Goal: Information Seeking & Learning: Find specific fact

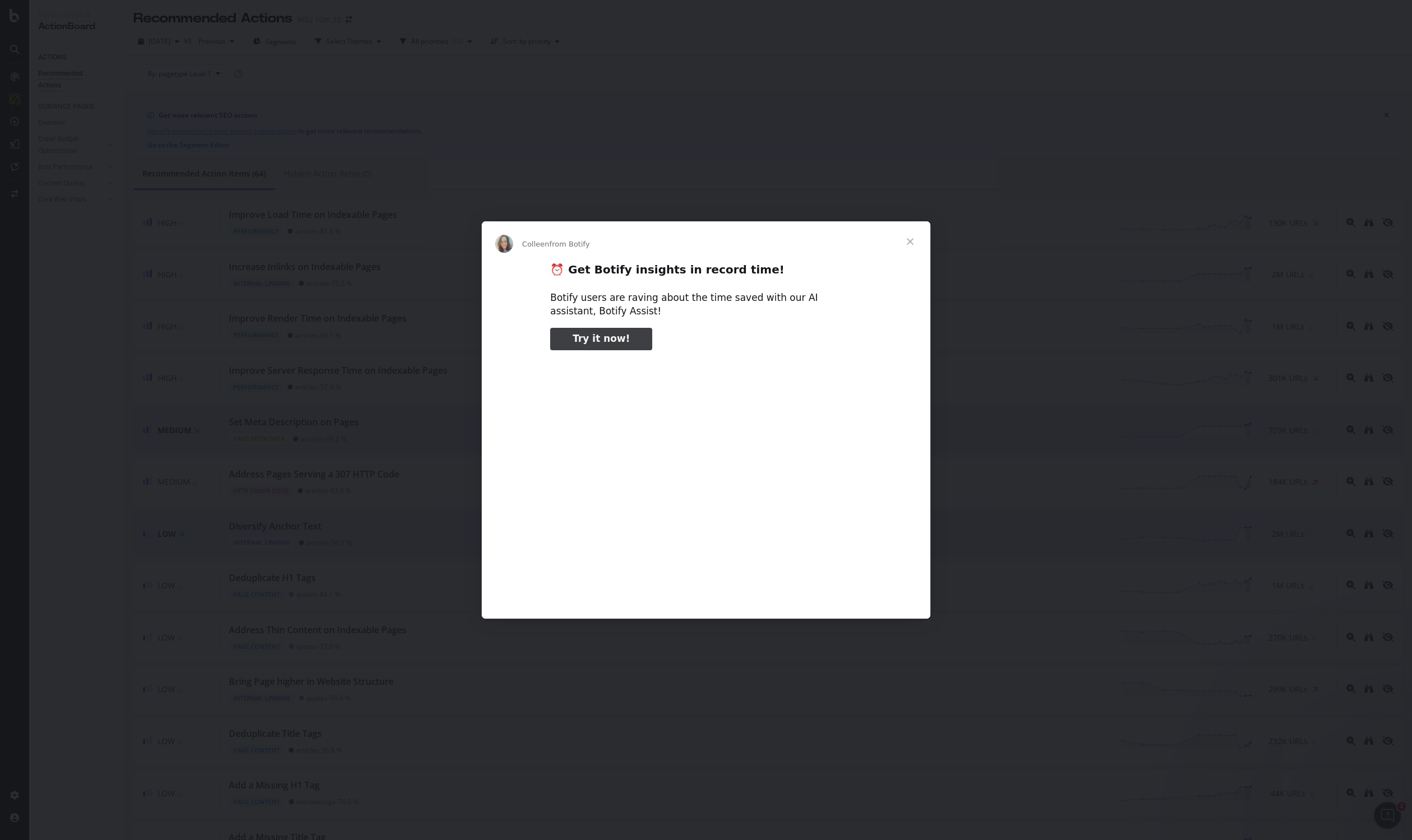
type input "543998"
click at [911, 245] on span "Close" at bounding box center [910, 241] width 40 height 40
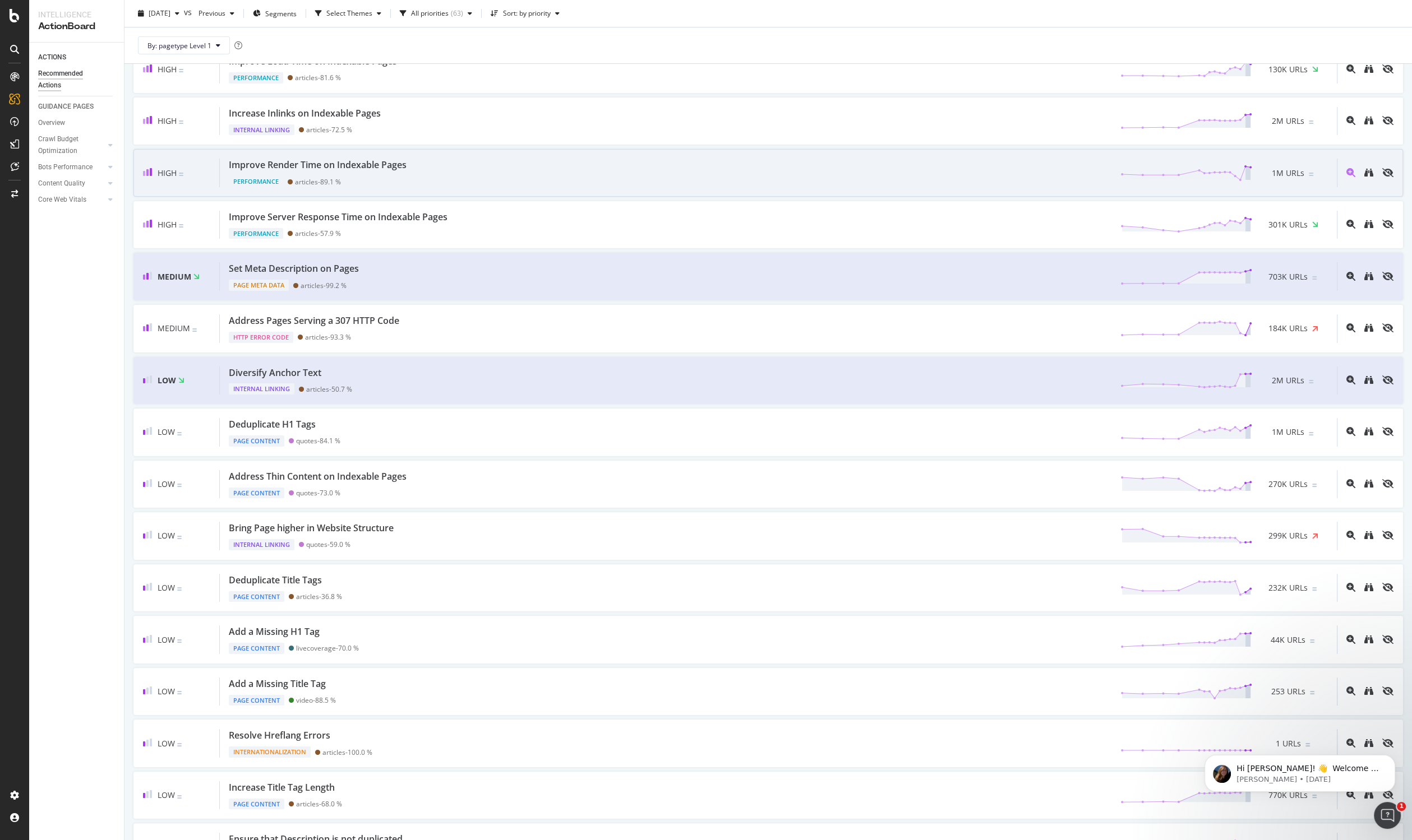
scroll to position [155, 0]
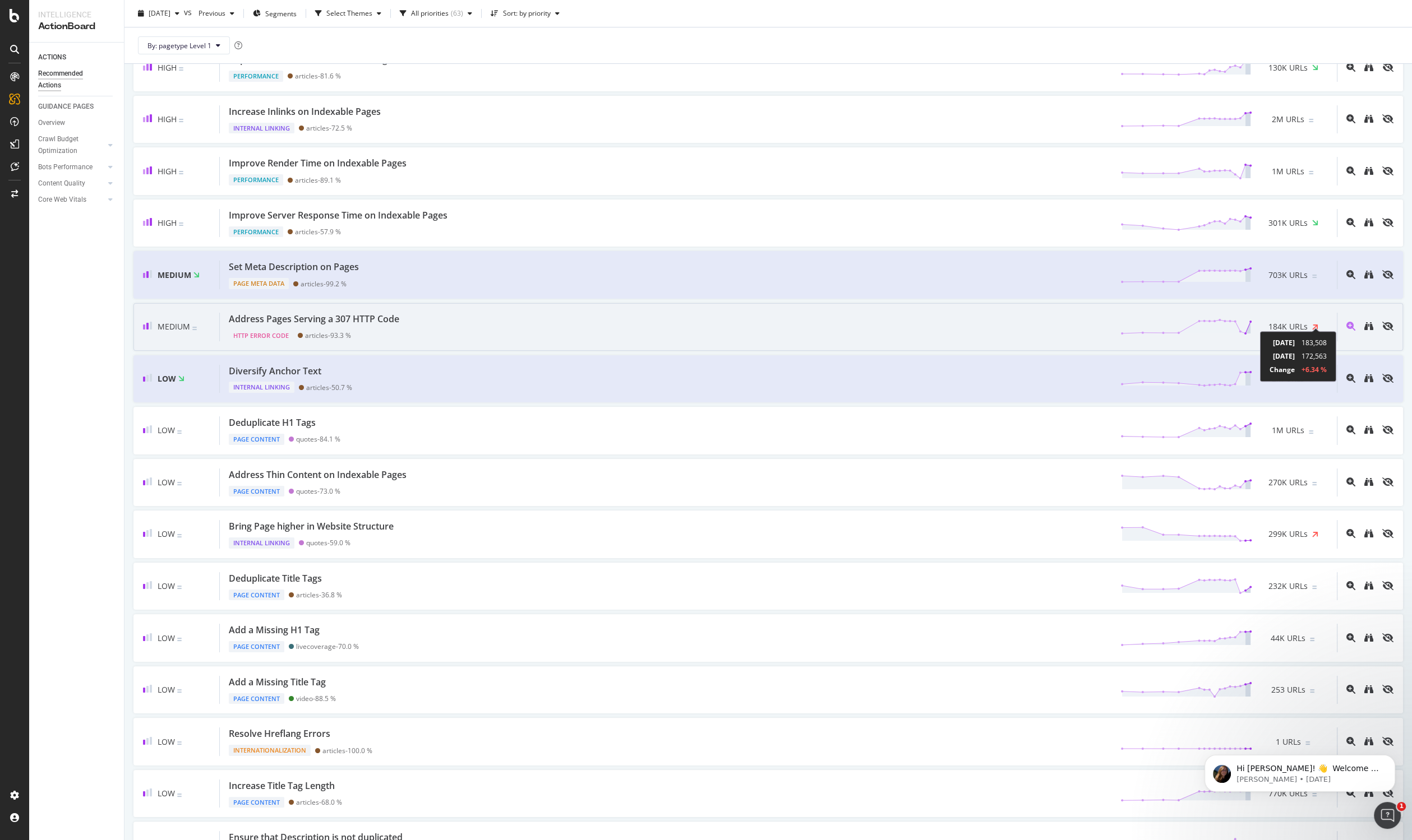
click at [1316, 323] on icon at bounding box center [1315, 327] width 6 height 9
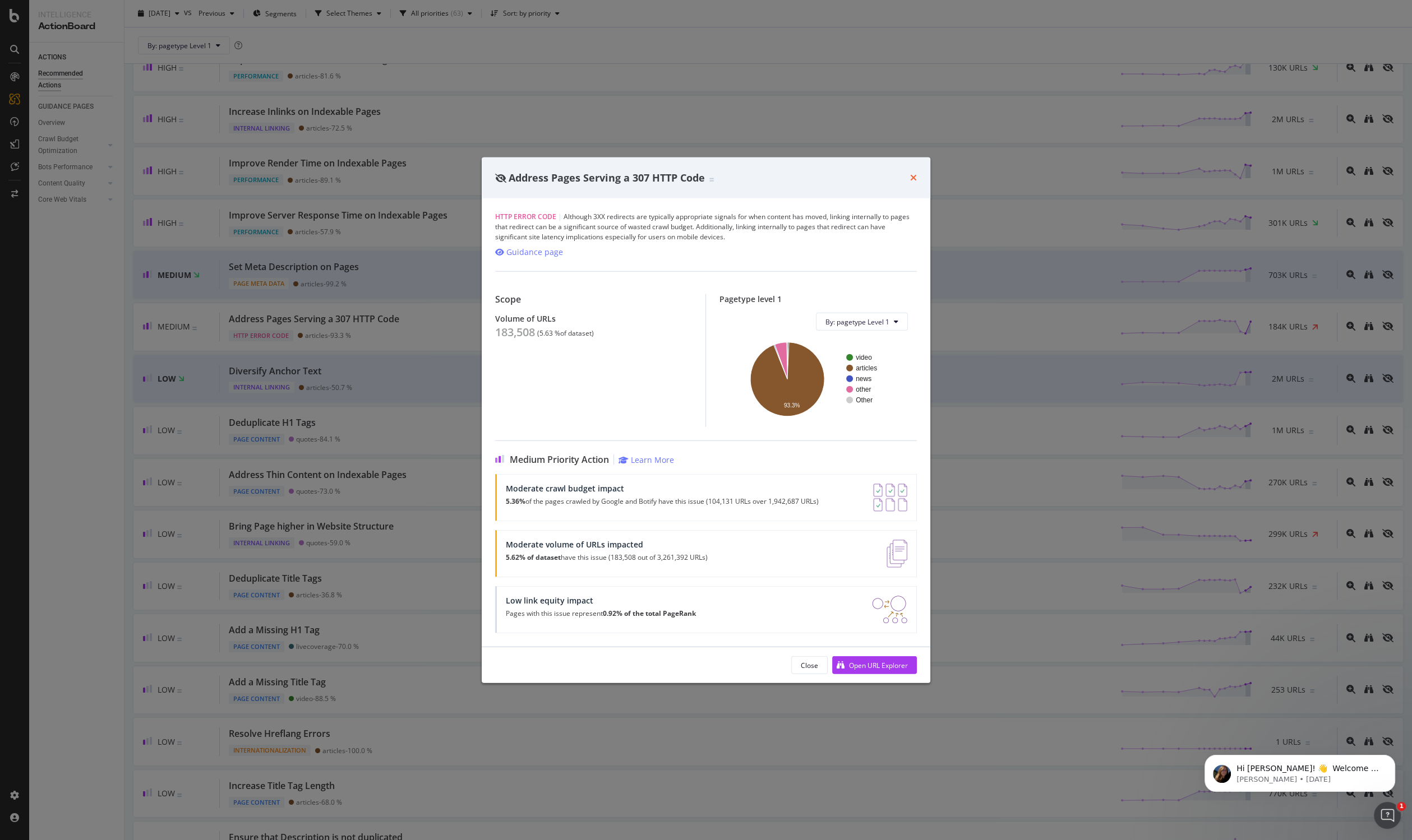
click at [910, 178] on icon "times" at bounding box center [913, 177] width 6 height 9
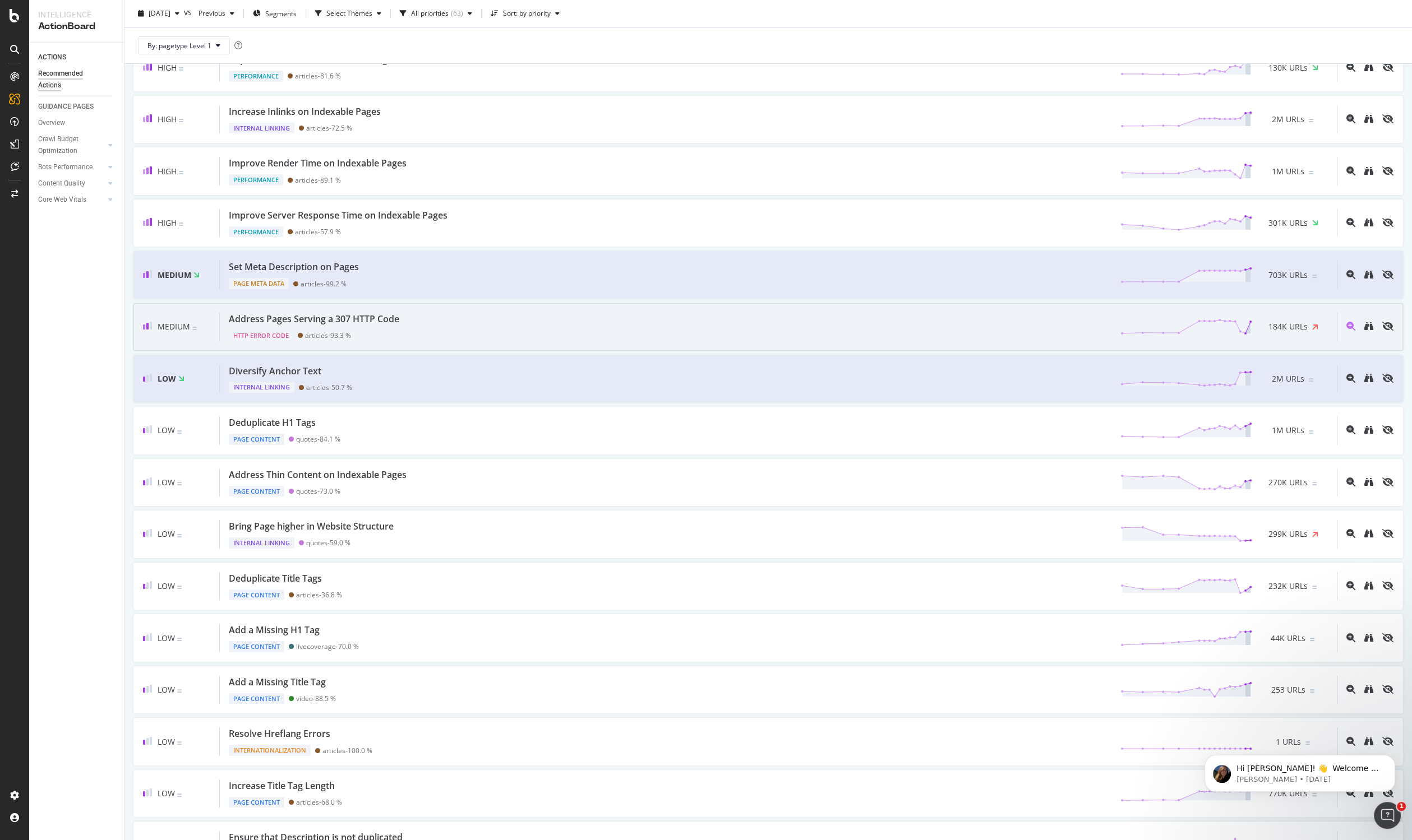
click at [411, 317] on div "Address Pages Serving a 307 HTTP Code HTTP Error Code articles - 93.3 % 184K UR…" at bounding box center [778, 327] width 1117 height 28
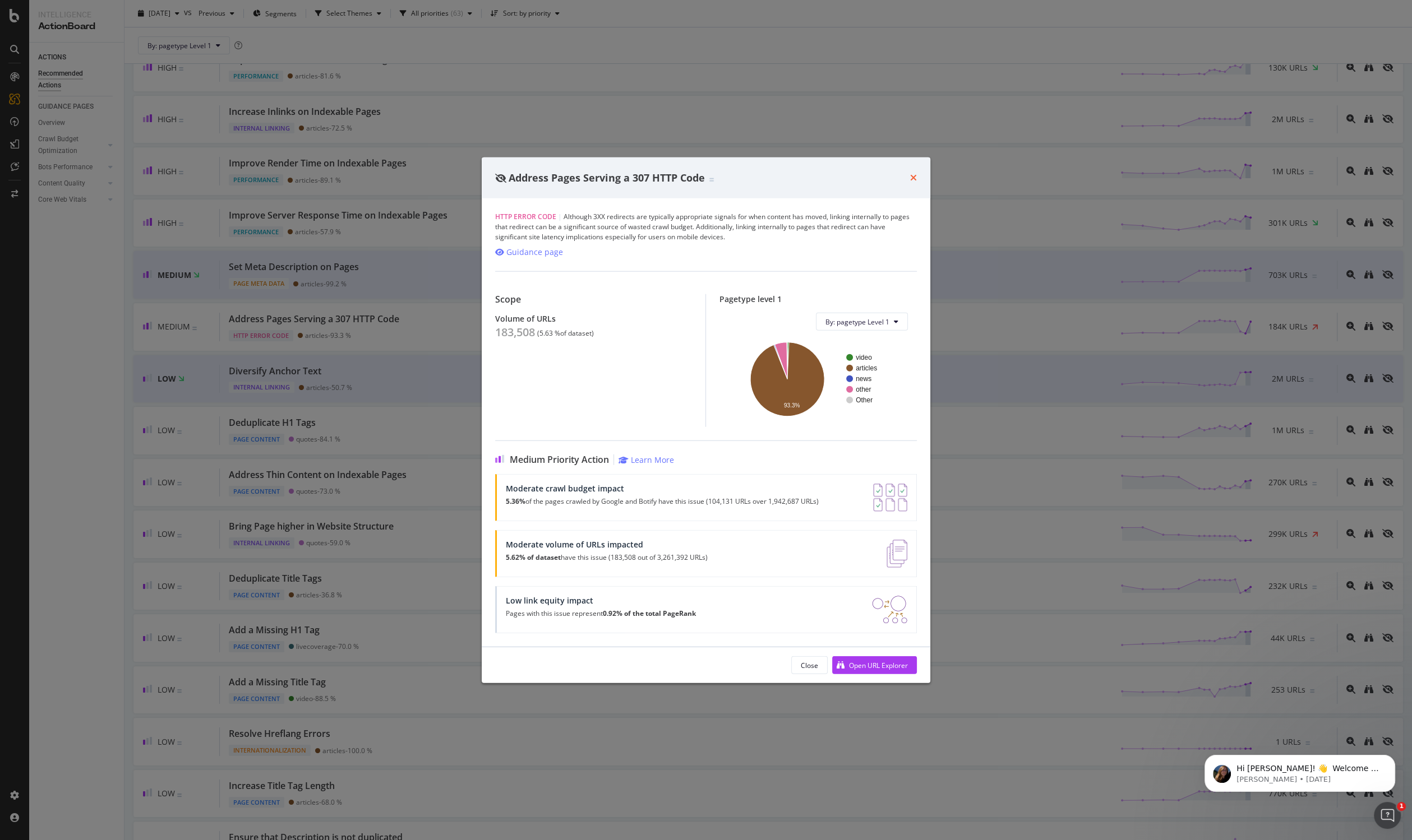
click at [910, 178] on icon "times" at bounding box center [913, 177] width 6 height 9
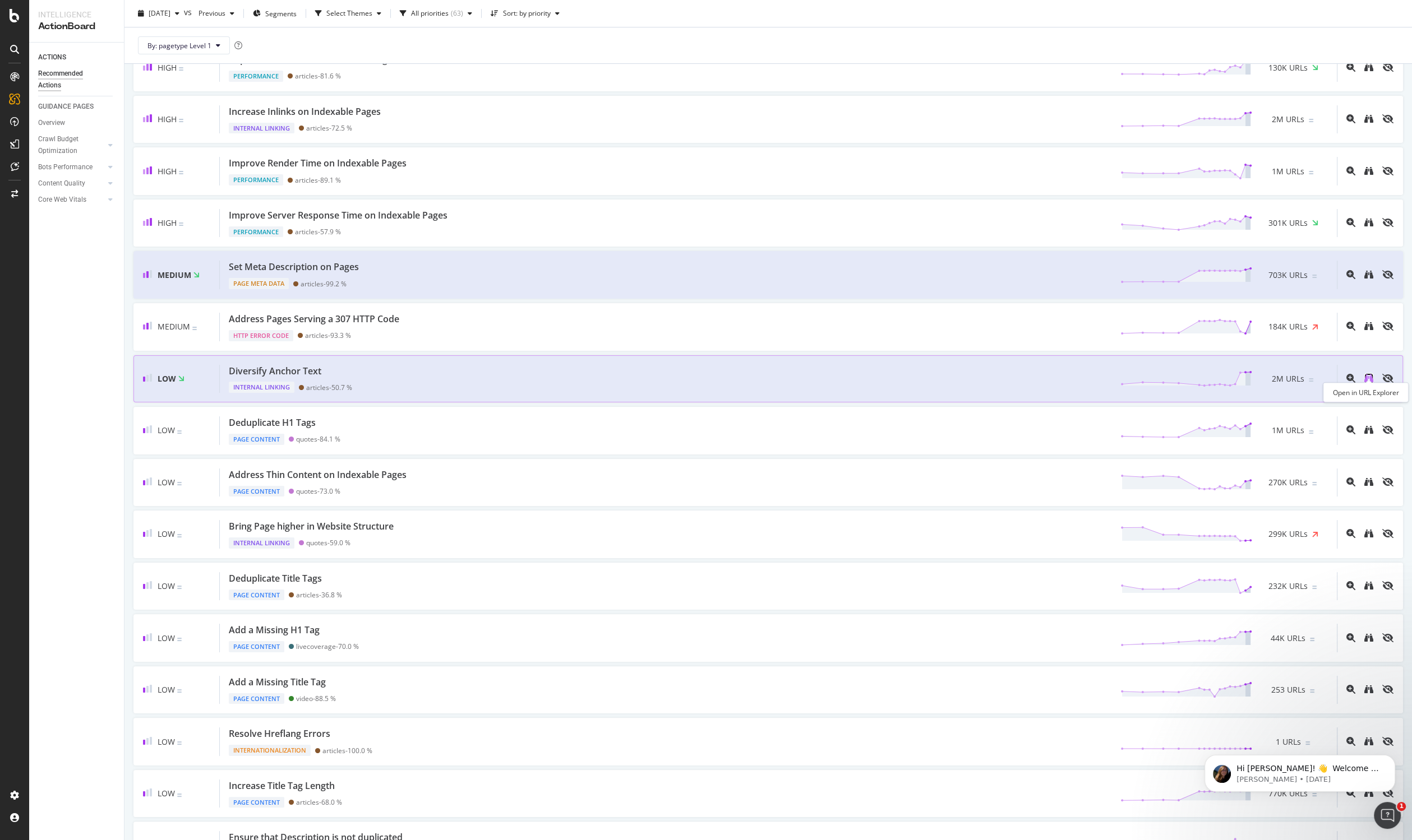
click at [1366, 374] on icon "binoculars" at bounding box center [1369, 378] width 9 height 9
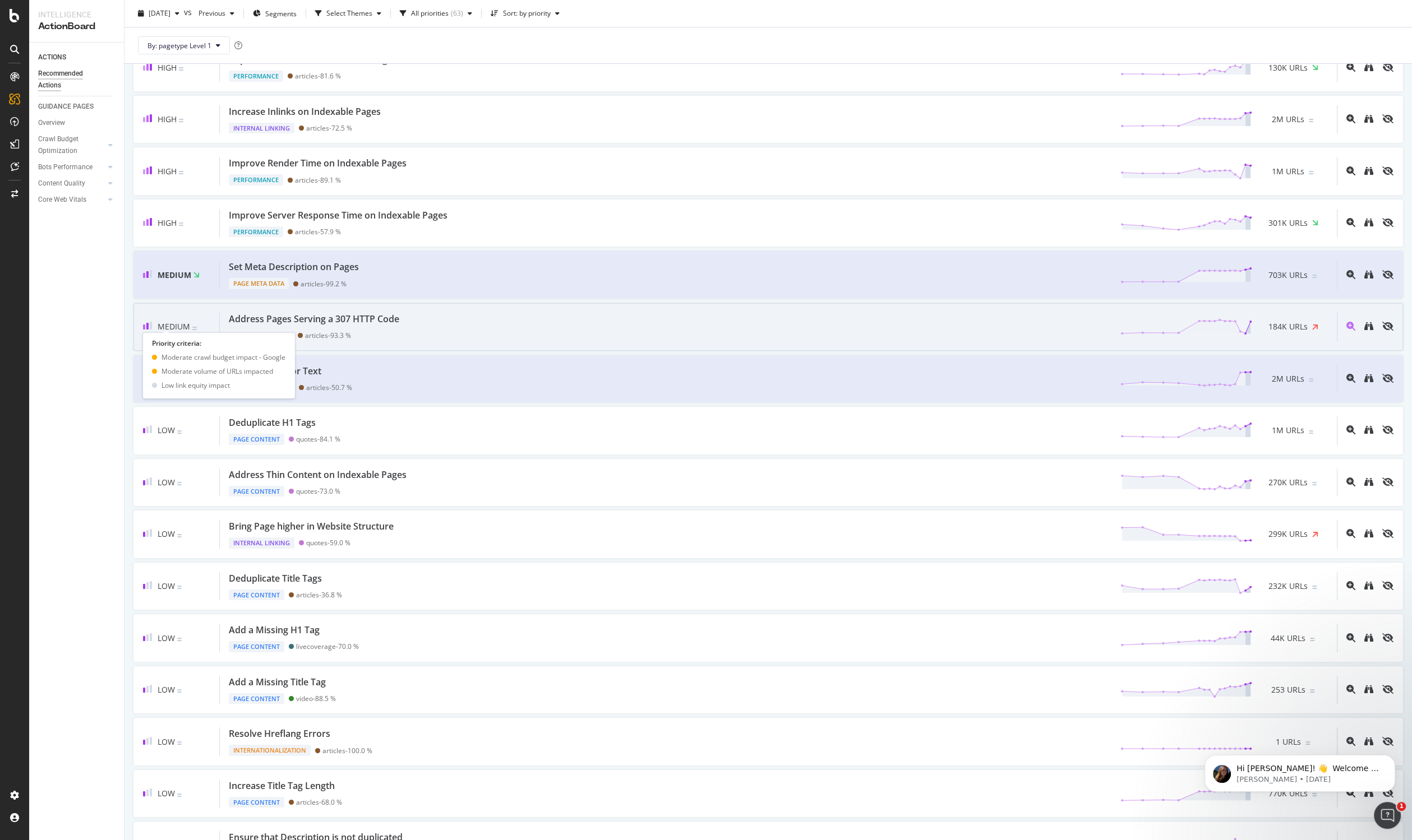
click at [165, 324] on span "Medium" at bounding box center [174, 326] width 33 height 11
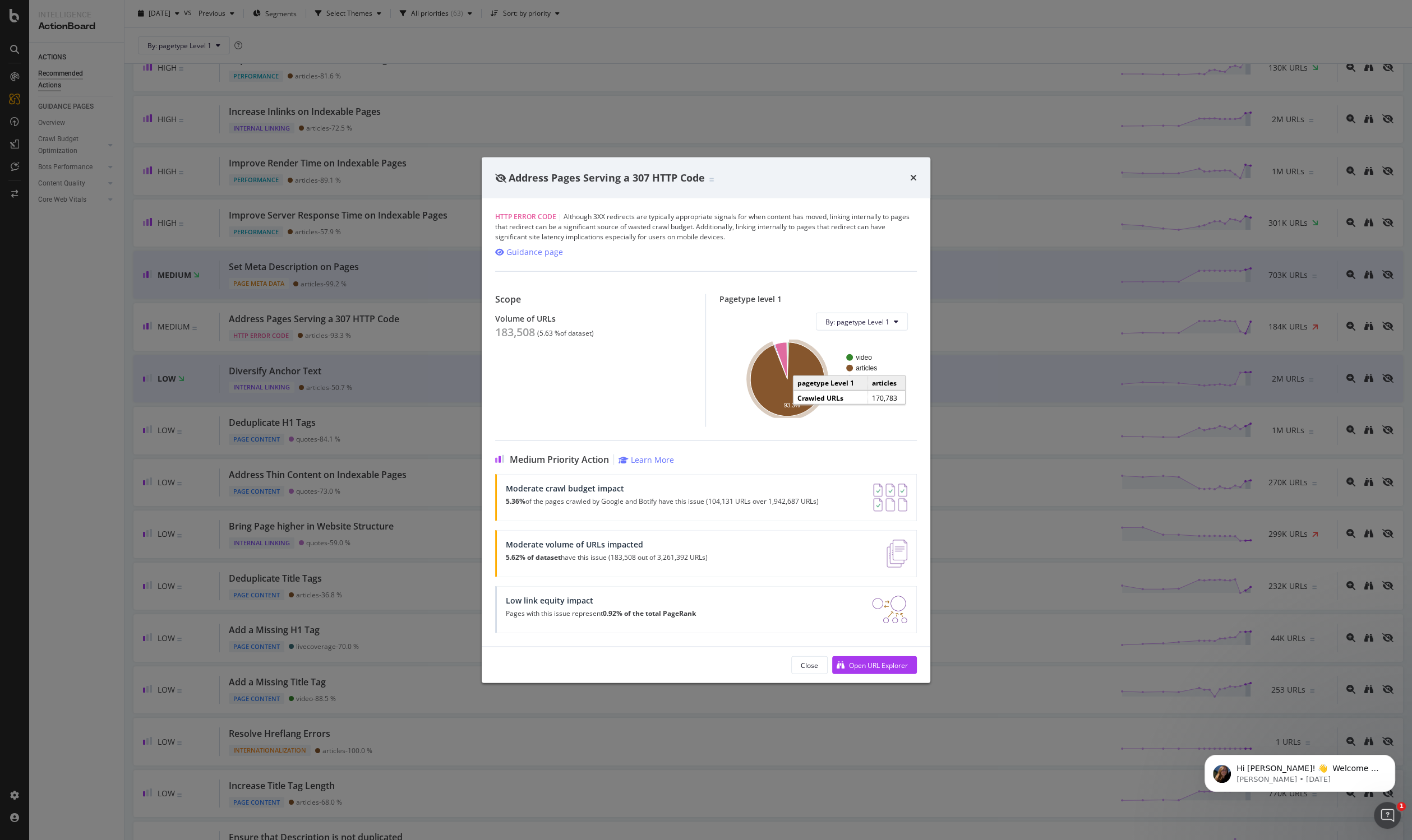
click at [811, 398] on icon "A chart." at bounding box center [787, 379] width 74 height 74
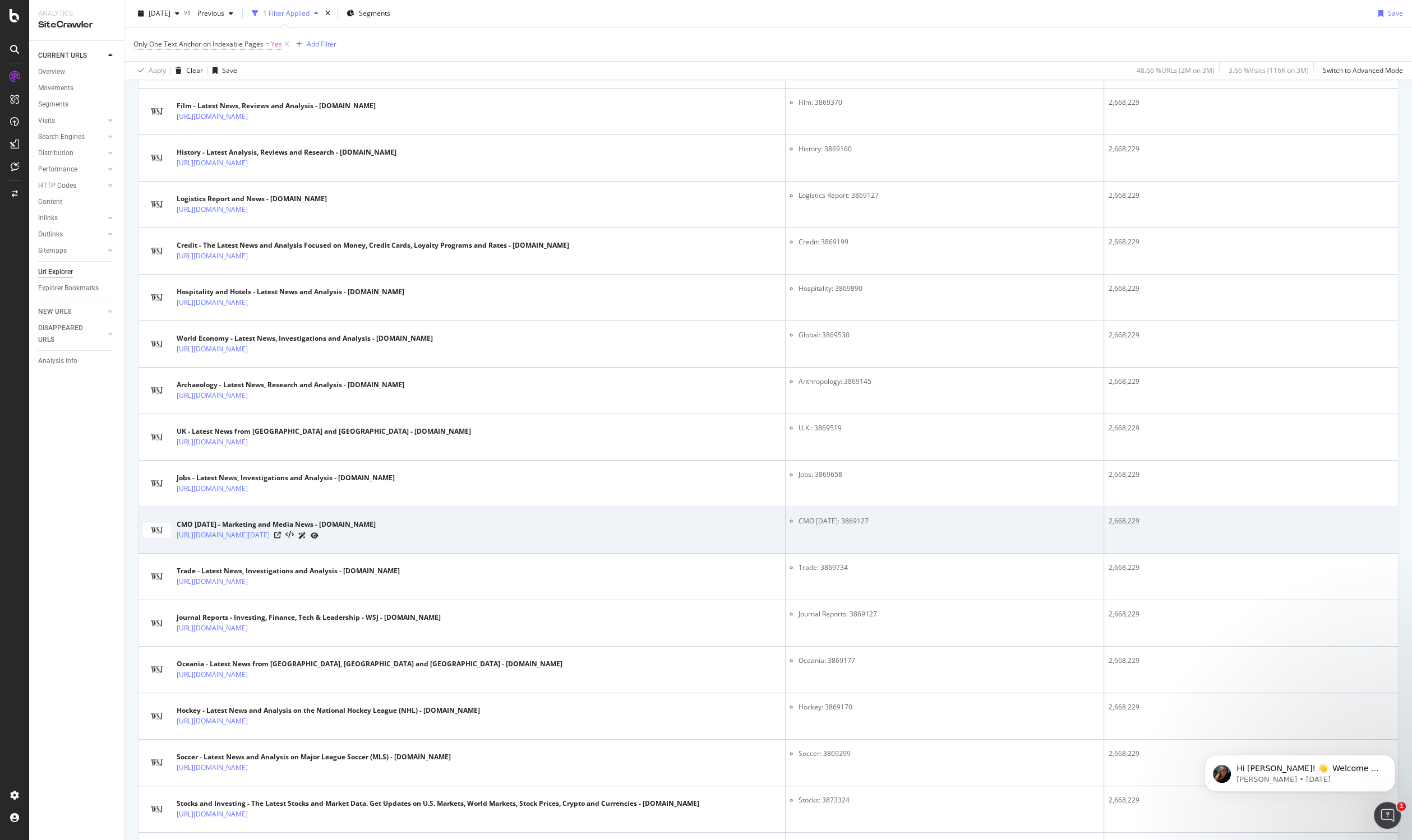
scroll to position [1689, 0]
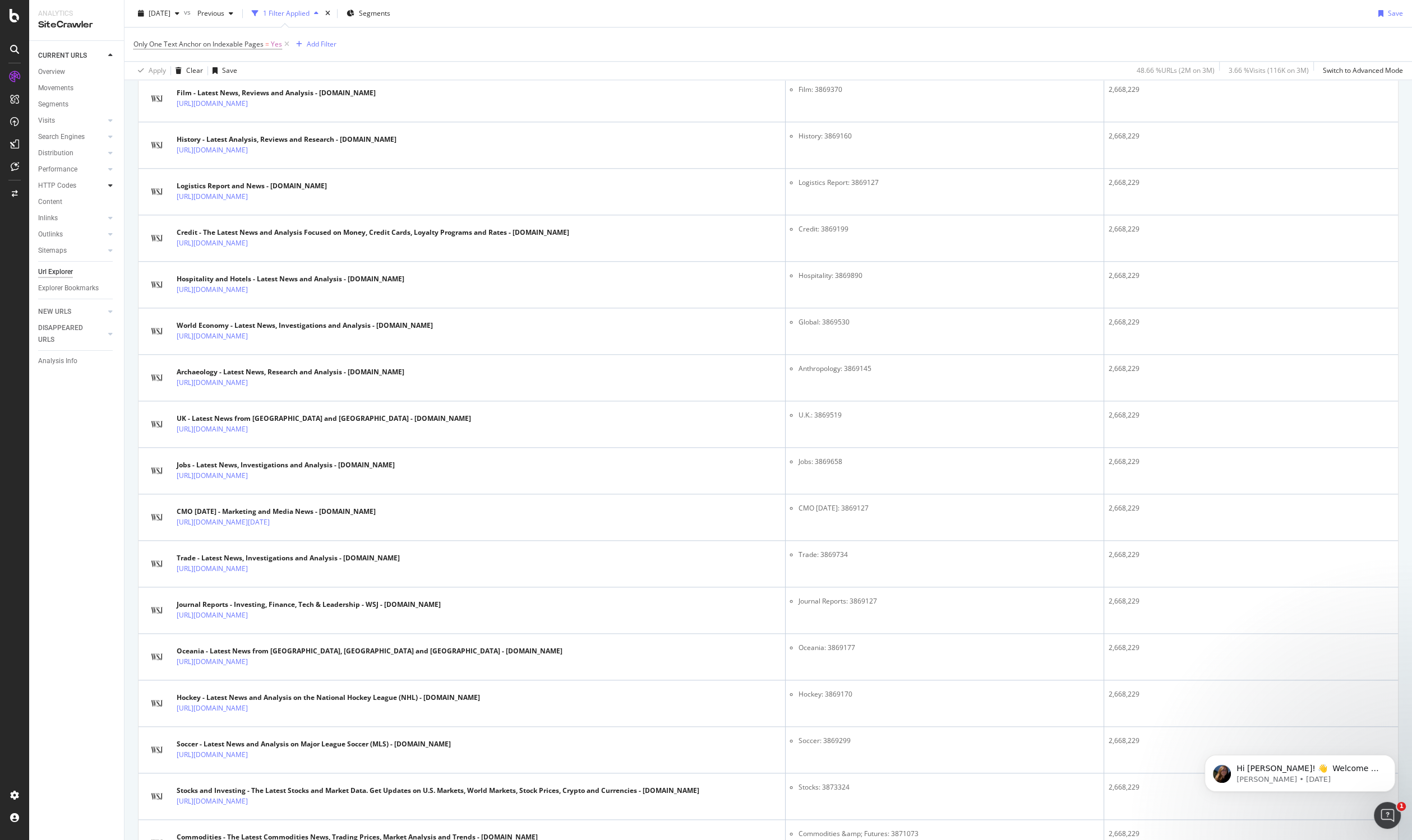
click at [111, 187] on icon at bounding box center [111, 185] width 4 height 6
click at [65, 202] on div "Top Charts" at bounding box center [60, 202] width 33 height 12
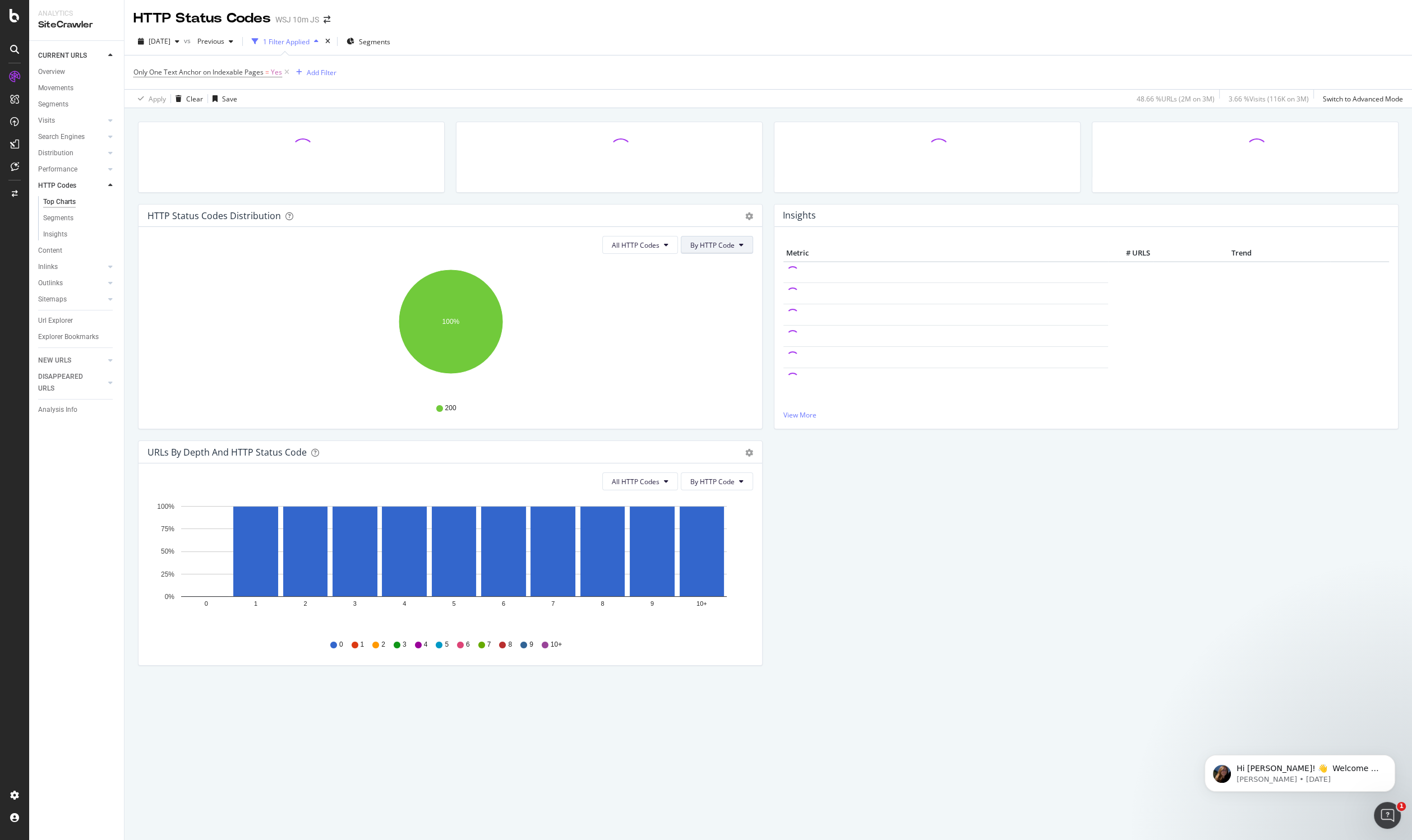
click at [740, 245] on icon at bounding box center [741, 245] width 4 height 6
click at [684, 213] on div "HTTP Status Codes Distribution" at bounding box center [438, 215] width 581 height 11
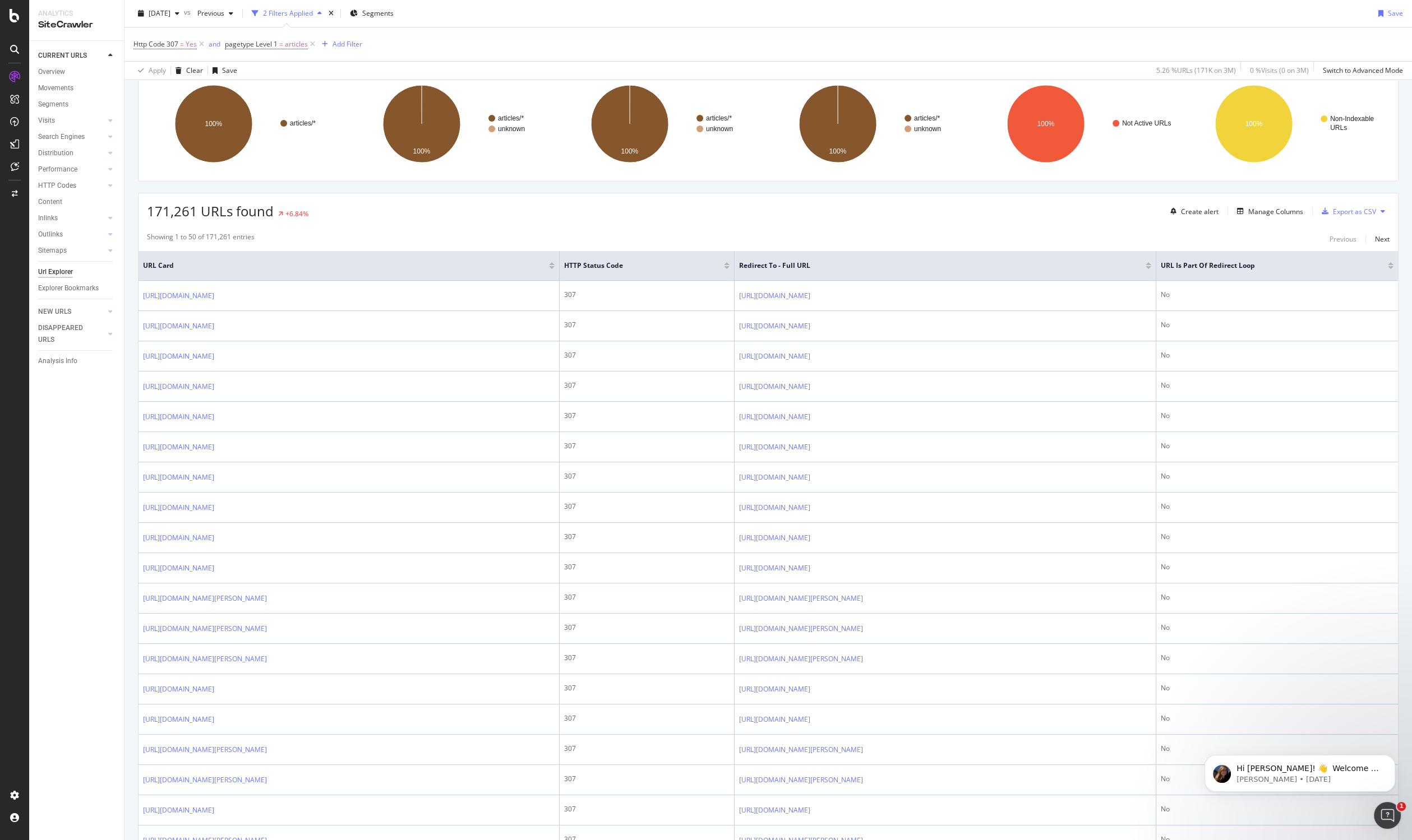
scroll to position [170, 0]
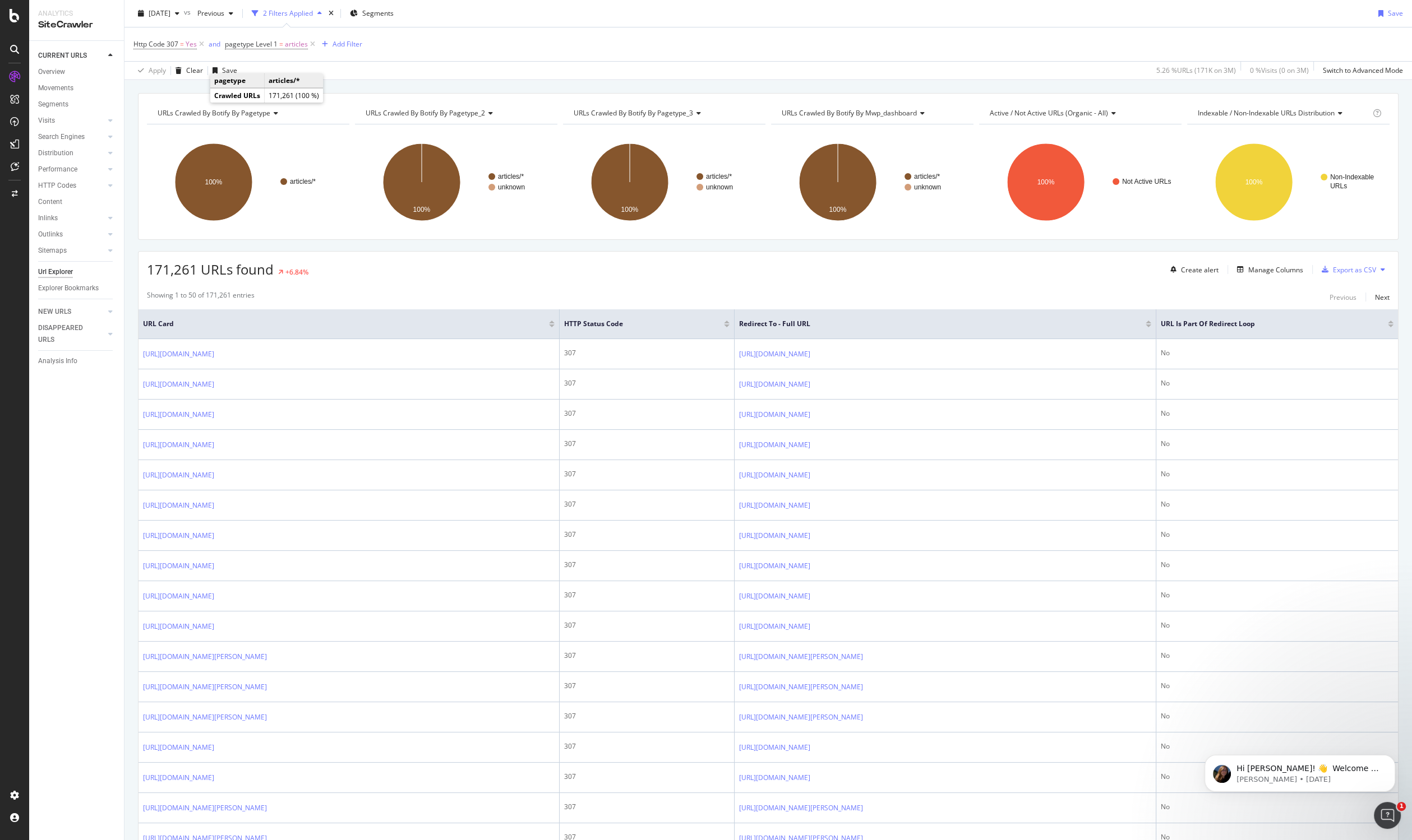
scroll to position [106, 0]
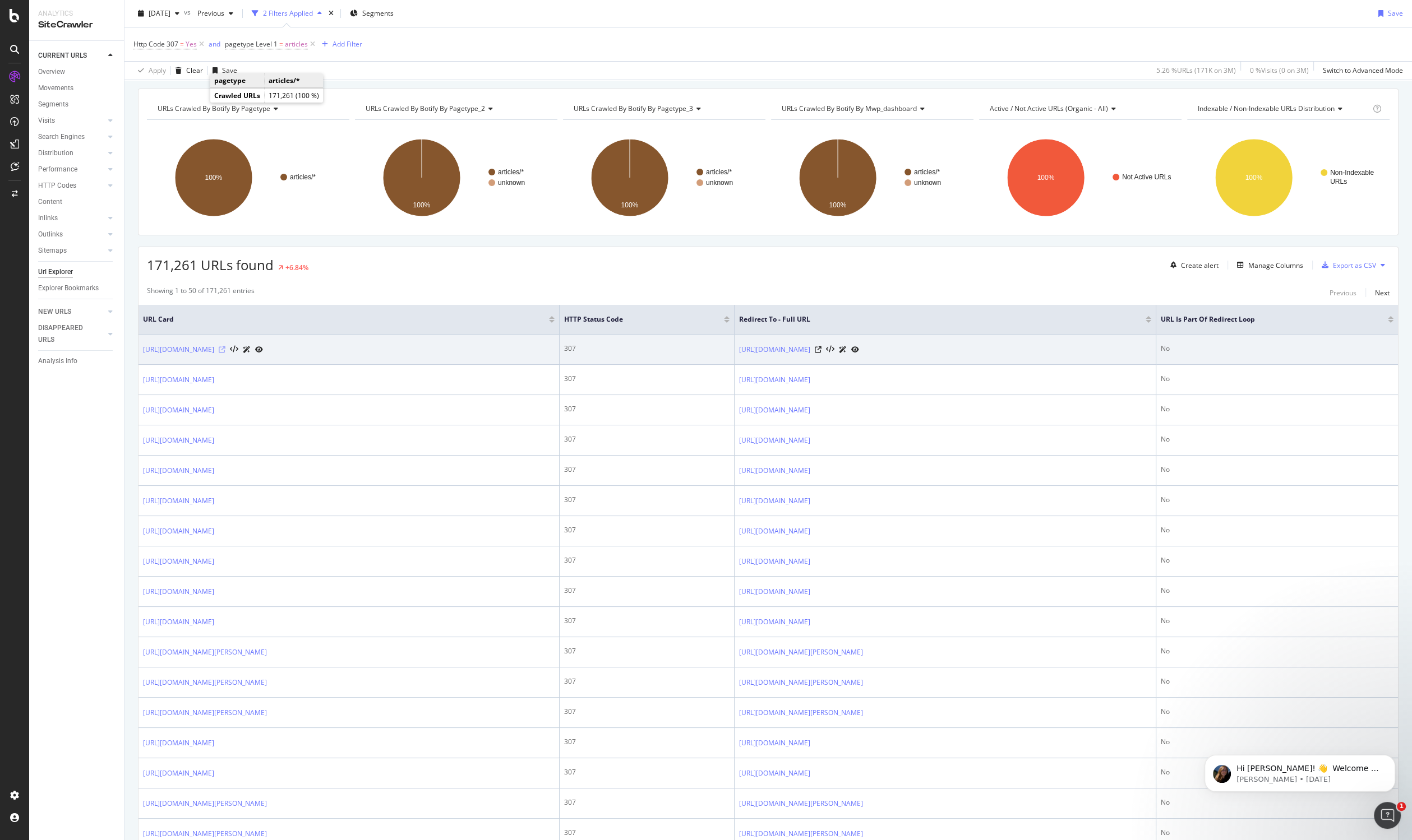
click at [226, 347] on icon at bounding box center [221, 349] width 6 height 6
click at [238, 347] on icon at bounding box center [234, 349] width 9 height 8
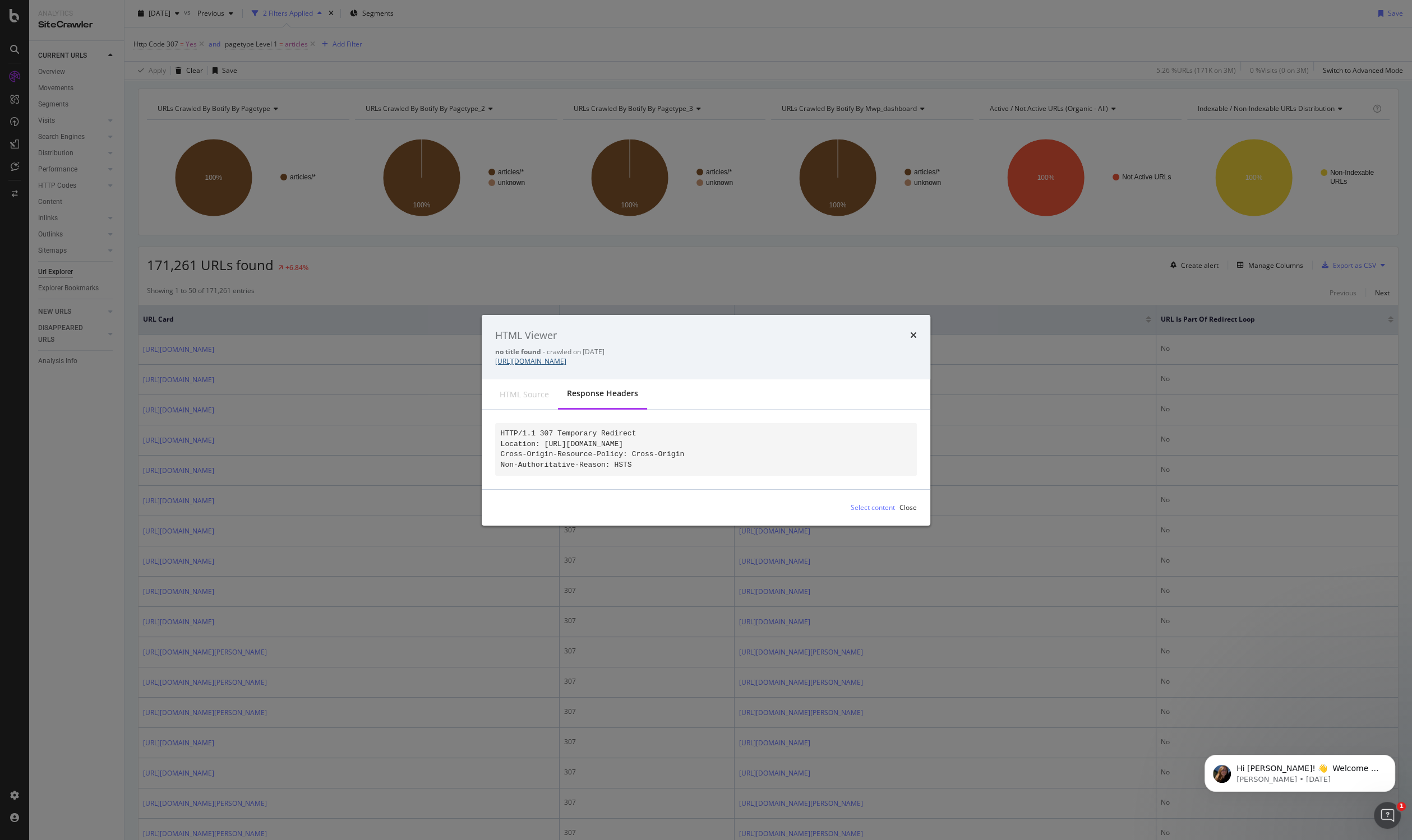
click at [567, 357] on link "http://www.wsj.com/articles/china-surprises-with-7-growth-in-second-quarter-143…" at bounding box center [530, 361] width 71 height 9
drag, startPoint x: 781, startPoint y: 352, endPoint x: 496, endPoint y: 354, distance: 285.0
click at [496, 354] on div "no title found - crawled on 2025-10-11 http://www.wsj.com/articles/china-surpri…" at bounding box center [706, 356] width 422 height 19
copy link "http://www.wsj.com/articles/china-surprises-with-7-growth-in-second-quarter-143…"
click at [911, 513] on div "Close" at bounding box center [908, 507] width 18 height 9
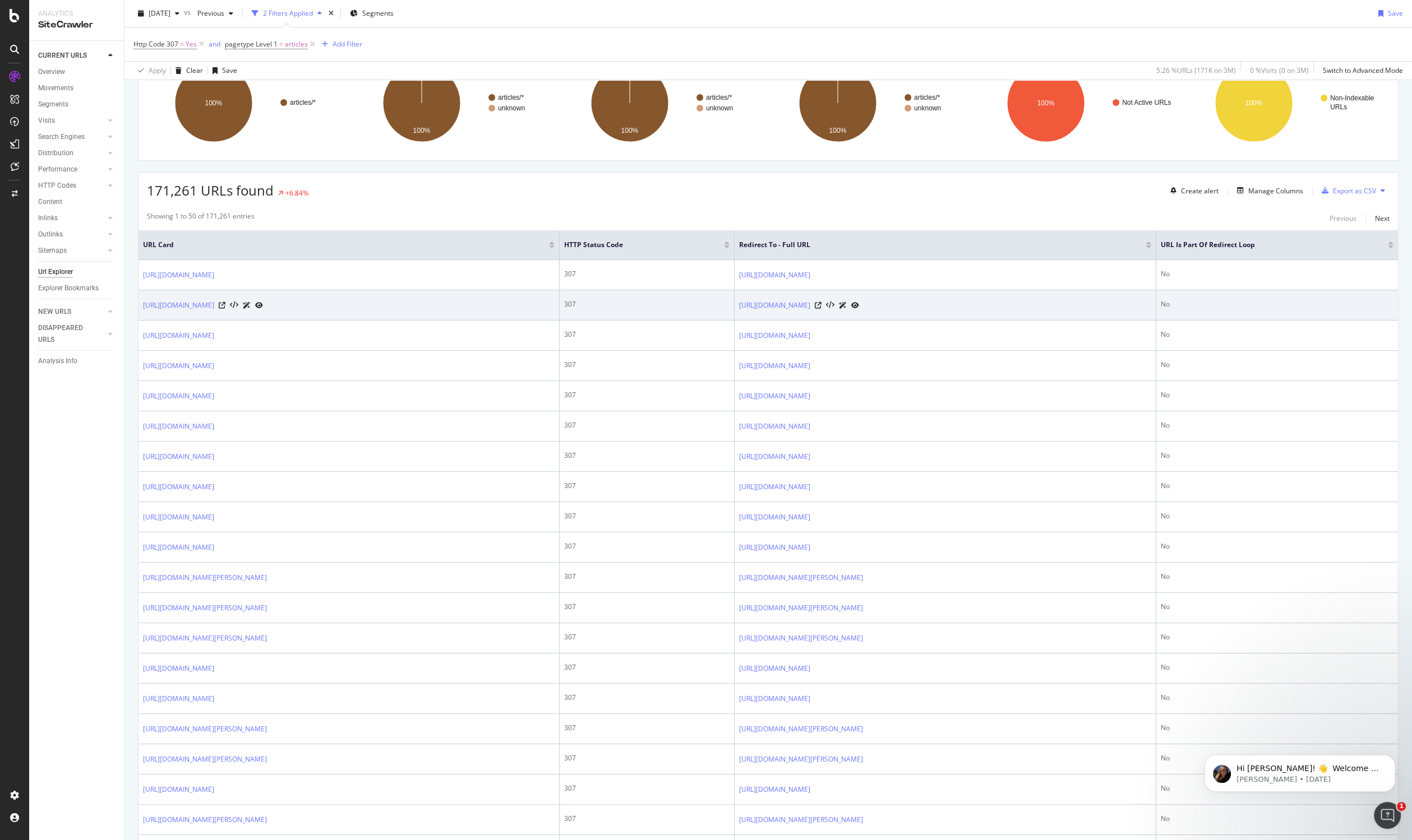
scroll to position [0, 0]
